Goal: Share content: Share content

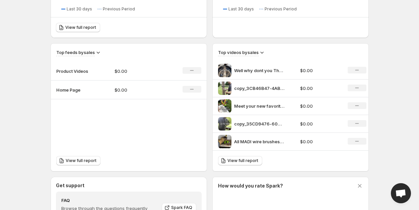
scroll to position [192, 0]
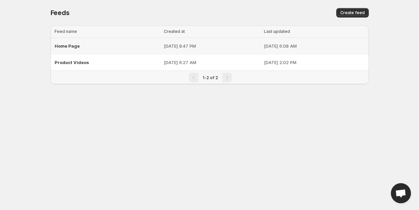
click at [92, 47] on div "Home Page" at bounding box center [107, 46] width 105 height 12
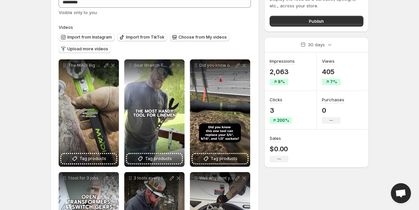
scroll to position [46, 0]
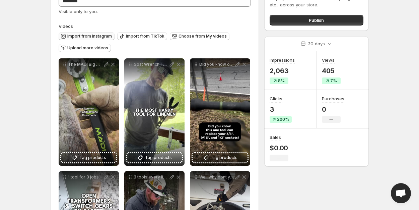
click at [103, 35] on span "Import from Instagram" at bounding box center [89, 36] width 45 height 5
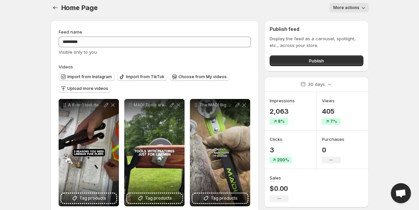
scroll to position [0, 0]
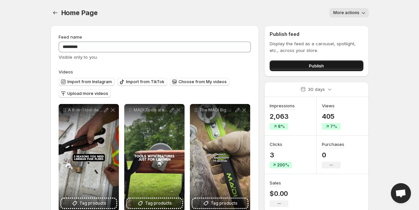
click at [355, 65] on button "Publish" at bounding box center [317, 65] width 94 height 11
